Goal: Submit feedback/report problem

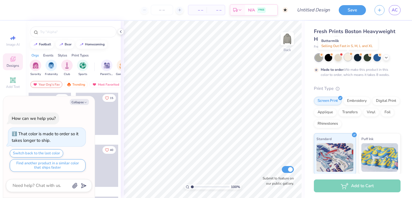
click at [348, 59] on div at bounding box center [347, 56] width 7 height 7
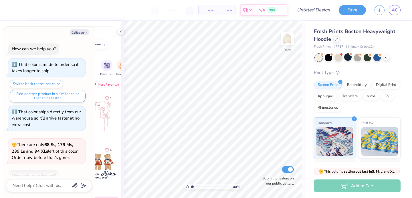
scroll to position [108, 0]
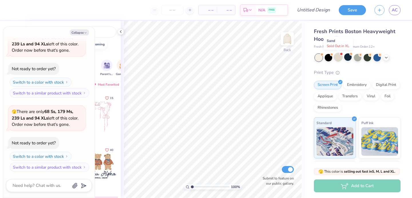
click at [337, 58] on div at bounding box center [337, 56] width 7 height 7
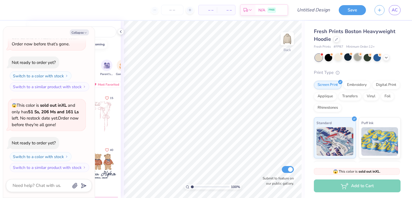
click at [358, 58] on div at bounding box center [357, 56] width 7 height 7
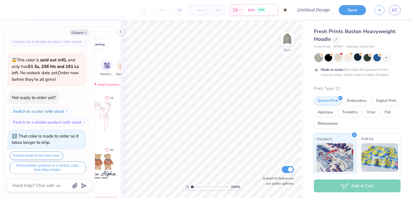
scroll to position [236, 0]
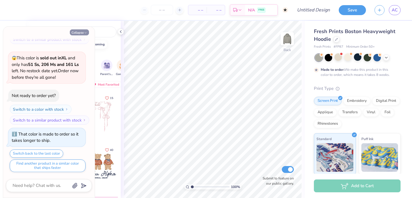
click at [81, 33] on button "Collapse" at bounding box center [79, 32] width 19 height 6
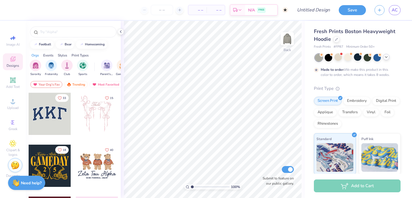
click at [385, 58] on icon at bounding box center [386, 57] width 5 height 5
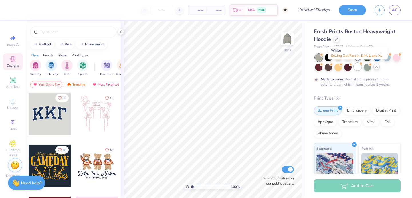
click at [359, 70] on div at bounding box center [357, 66] width 7 height 7
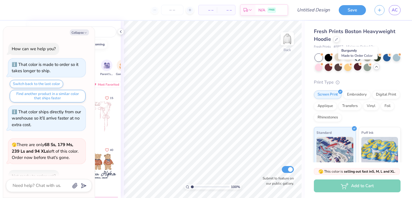
scroll to position [339, 0]
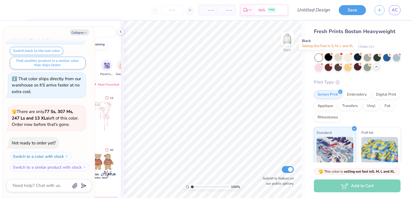
click at [328, 58] on div at bounding box center [328, 56] width 7 height 7
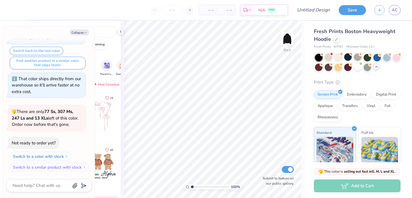
scroll to position [413, 0]
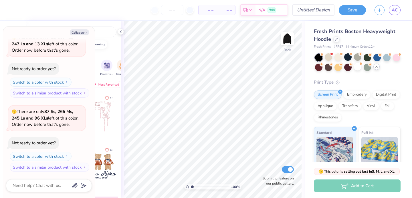
type textarea "x"
